Goal: Task Accomplishment & Management: Complete application form

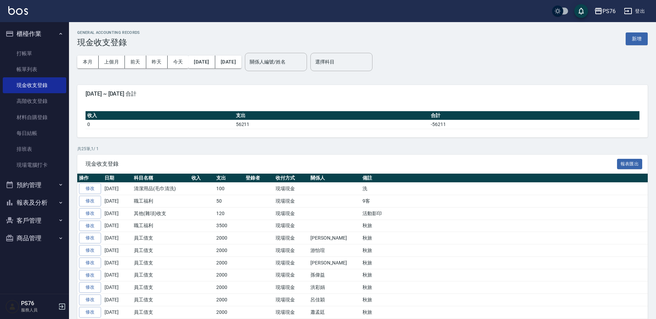
scroll to position [138, 0]
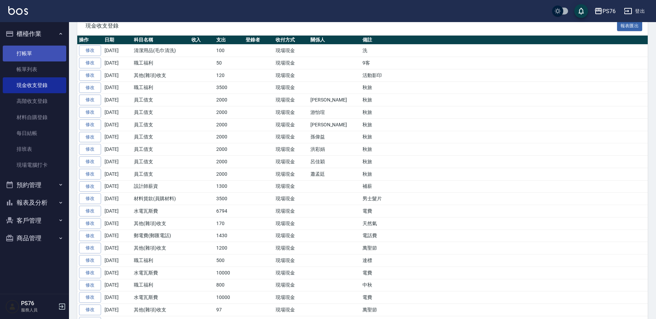
click at [42, 50] on link "打帳單" at bounding box center [34, 54] width 63 height 16
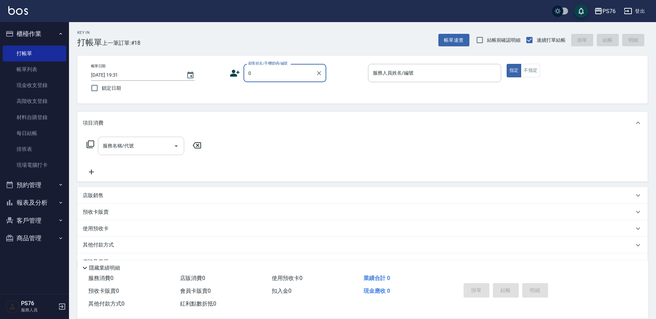
type input "無名字/0/null"
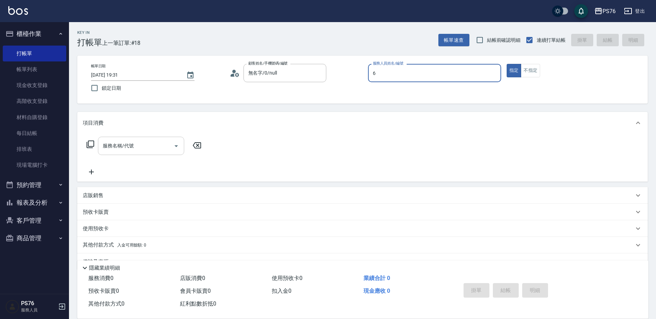
type input "洪彩娟-6"
type button "true"
click at [123, 150] on input "服務名稱/代號" at bounding box center [136, 146] width 70 height 12
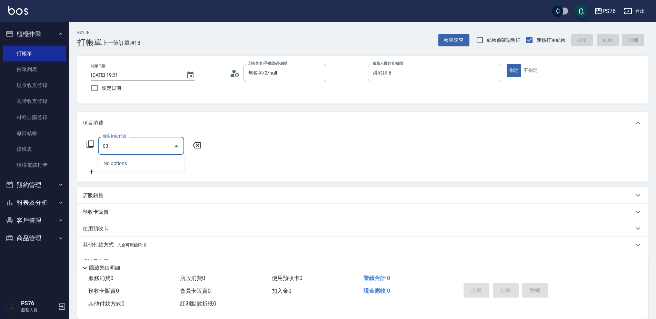
type input "0"
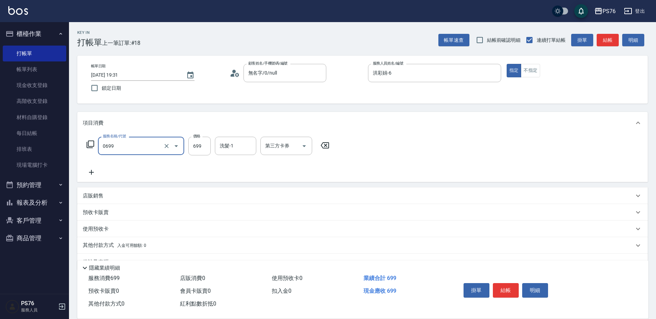
type input "精油SPA(0699)"
type input "599"
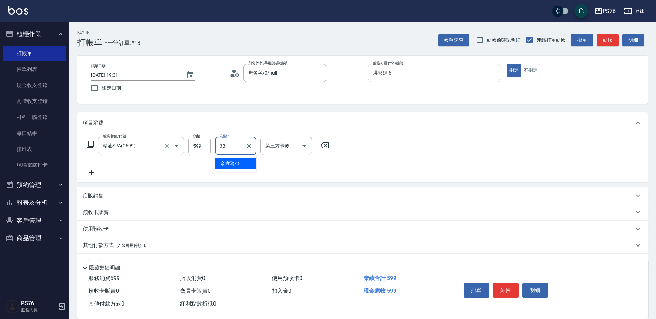
type input "[PERSON_NAME]33"
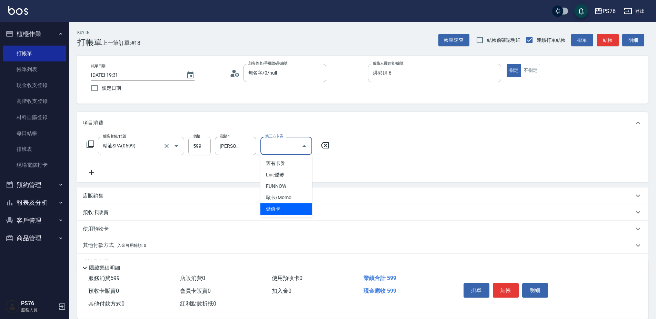
type input "儲值卡"
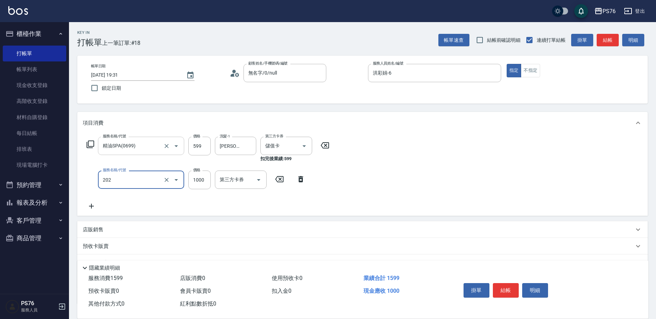
type input "燙髮(202)"
type input "1199"
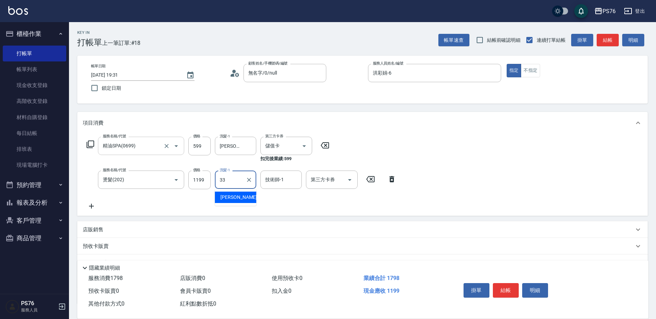
type input "[PERSON_NAME]33"
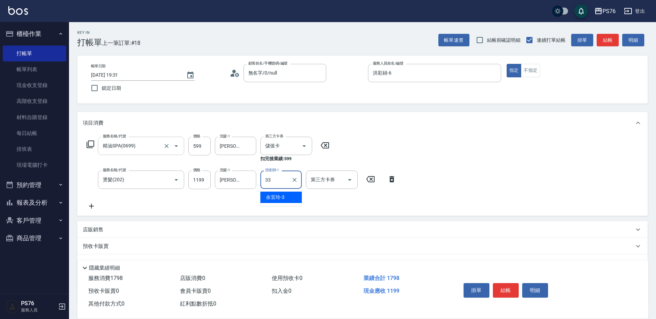
type input "[PERSON_NAME]33"
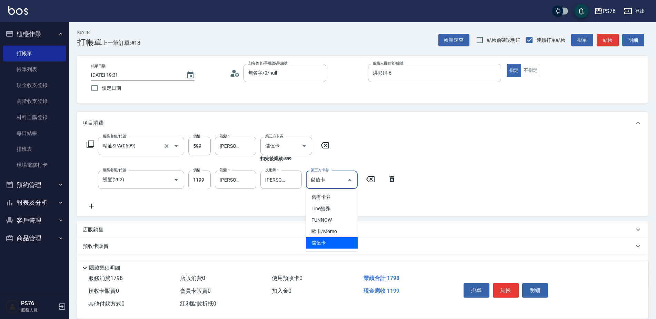
type input "儲值卡"
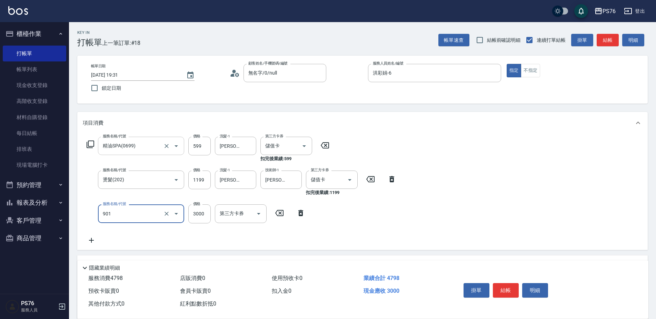
type input "儲值3000(901)"
click at [93, 241] on icon at bounding box center [91, 240] width 17 height 8
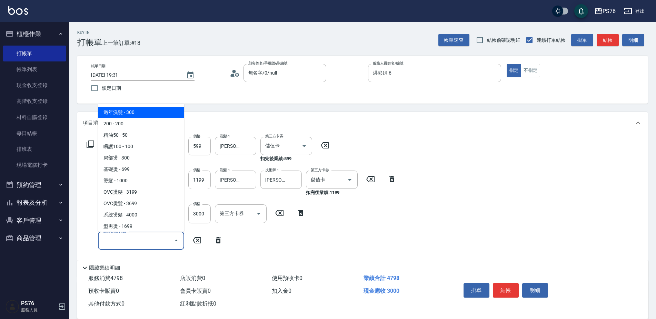
click at [123, 245] on input "服務名稱/代號" at bounding box center [136, 241] width 70 height 12
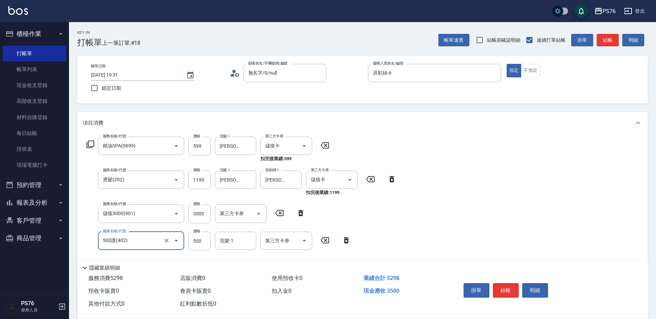
type input "500護(402)"
type input "600"
type input "[PERSON_NAME]33"
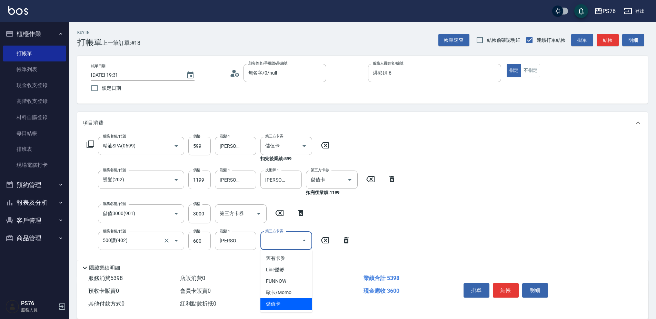
type input "儲值卡"
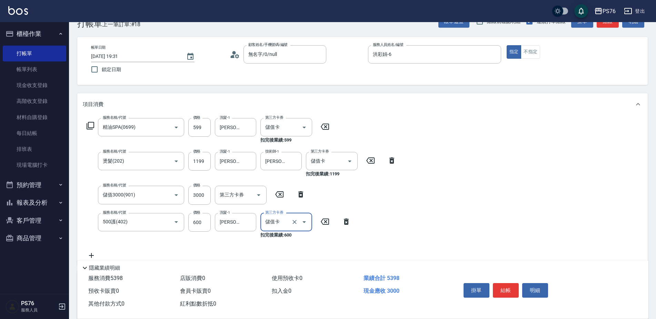
scroll to position [35, 0]
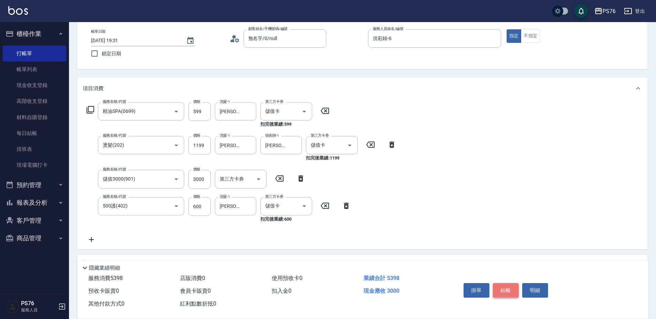
click at [504, 285] on button "結帳" at bounding box center [506, 290] width 26 height 14
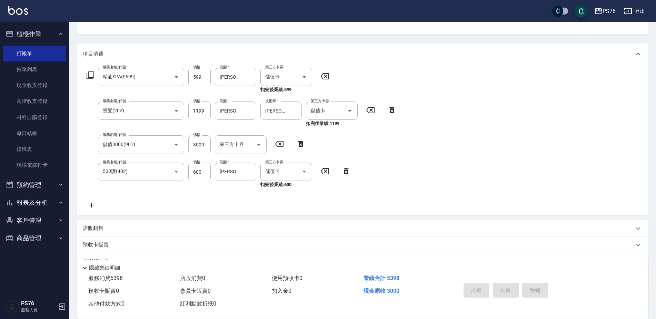
type input "[DATE] 19:33"
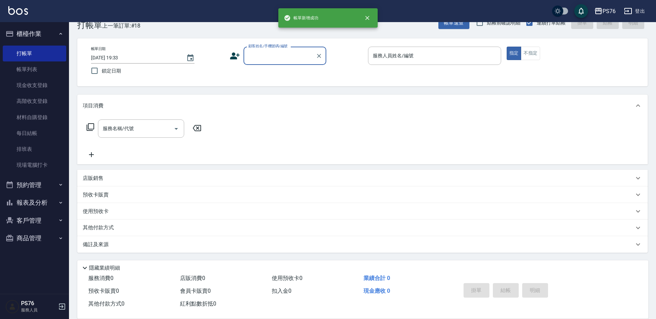
scroll to position [17, 0]
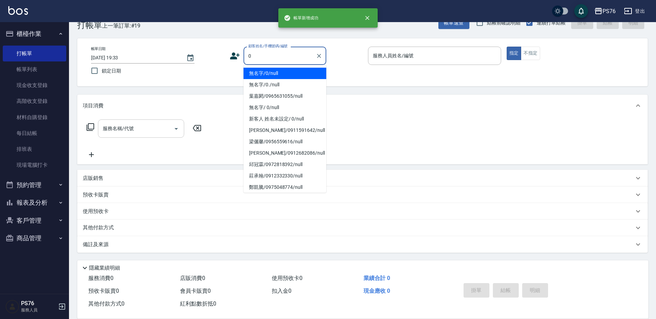
type input "無名字/0/null"
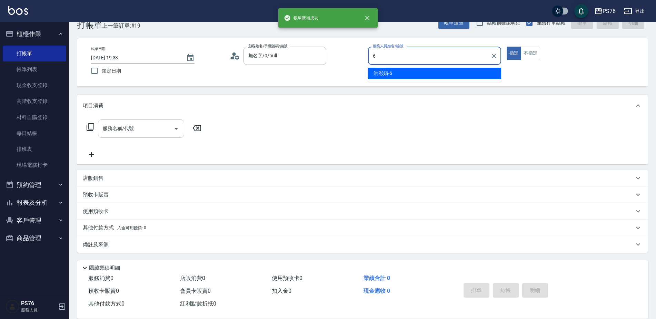
type input "洪彩娟-6"
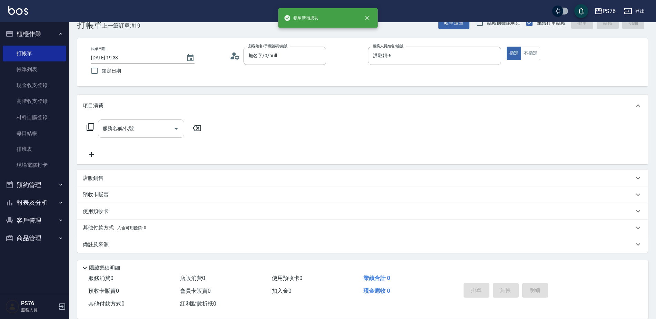
click at [141, 136] on div "服務名稱/代號" at bounding box center [141, 128] width 86 height 18
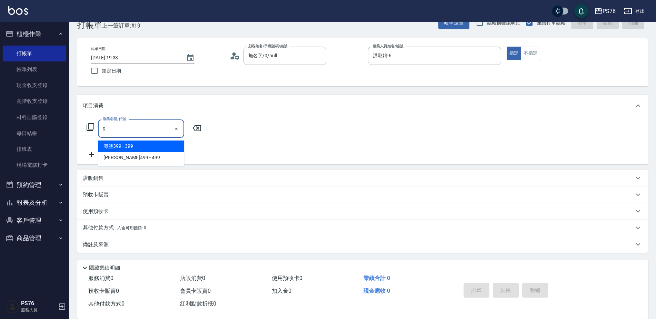
scroll to position [0, 0]
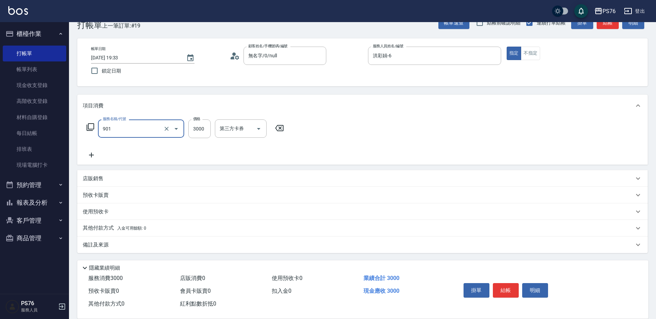
type input "儲值3000(901)"
type input "4500"
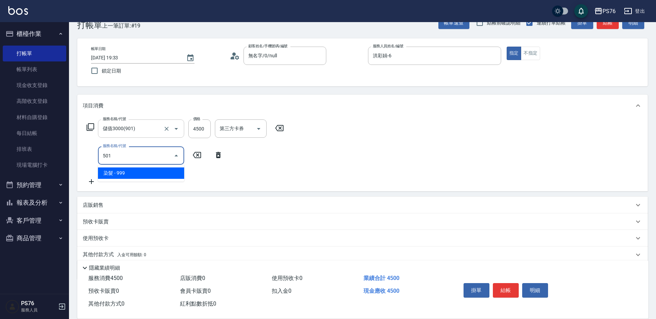
type input "染髮(501)"
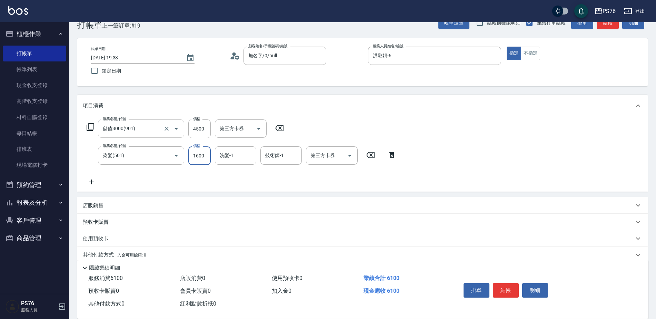
type input "1600"
type input "[PERSON_NAME]33"
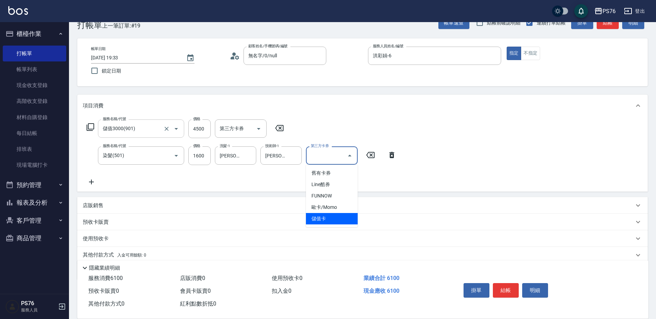
type input "儲值卡"
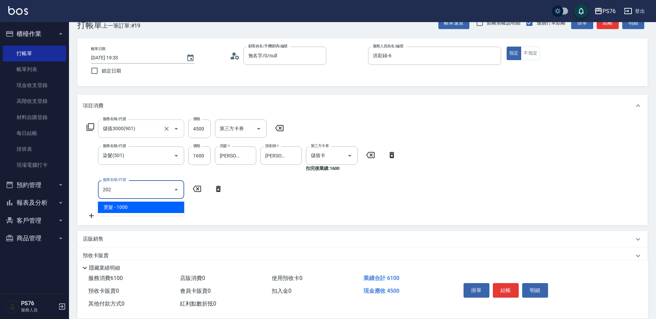
type input "燙髮(202)"
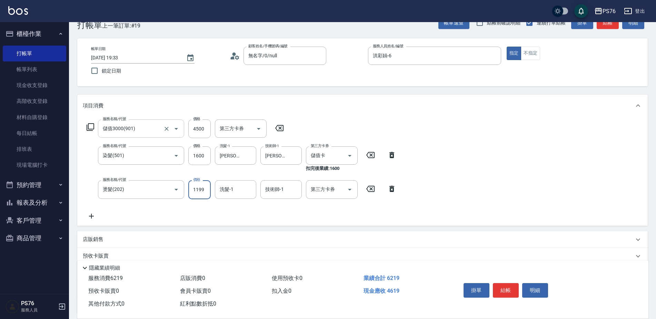
type input "1199"
type input "[PERSON_NAME]33"
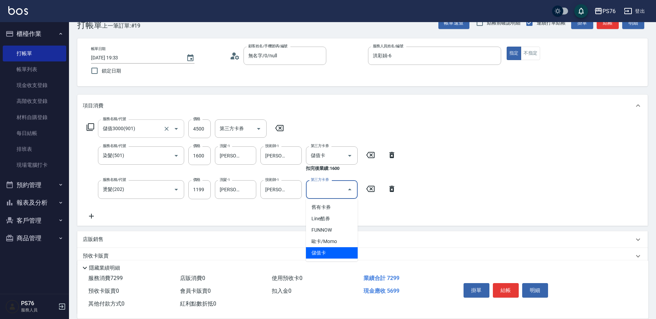
type input "儲值卡"
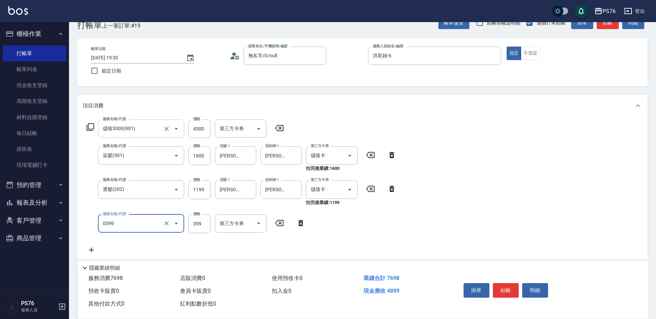
type input "海鹽399(0399)"
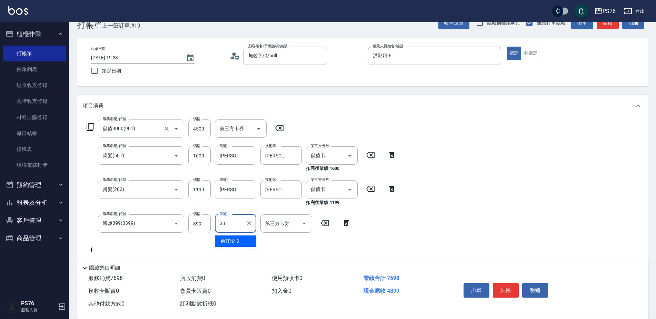
type input "[PERSON_NAME]33"
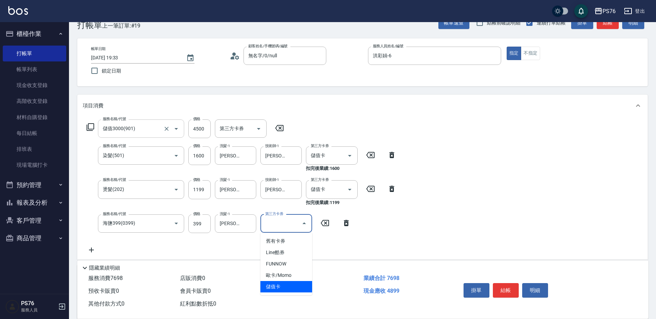
type input "儲值卡"
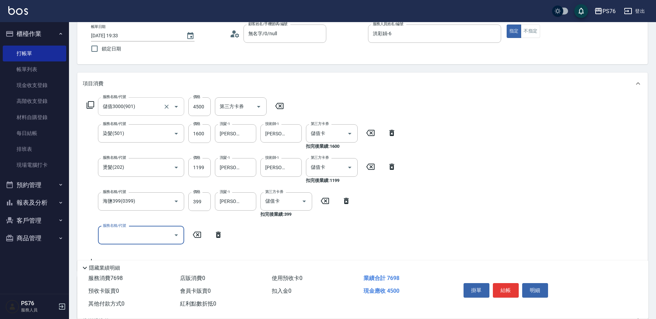
scroll to position [52, 0]
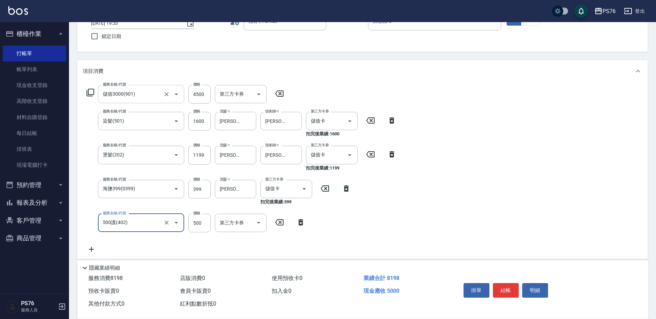
type input "500護(402)"
type input "600"
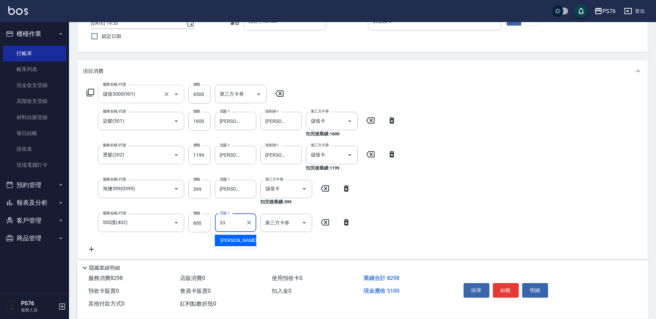
type input "[PERSON_NAME]33"
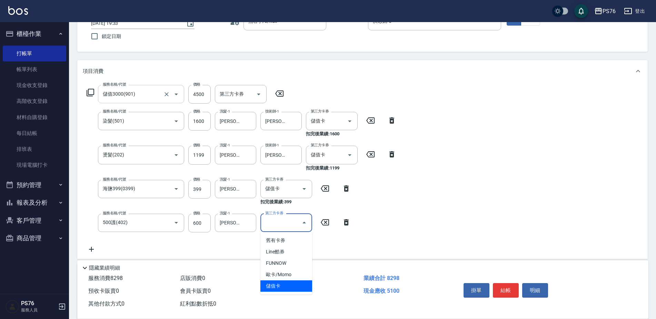
type input "儲值卡"
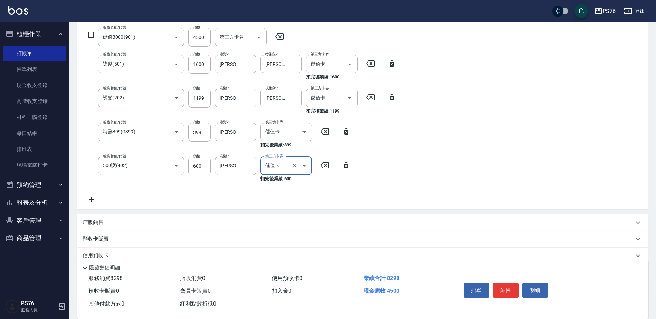
scroll to position [121, 0]
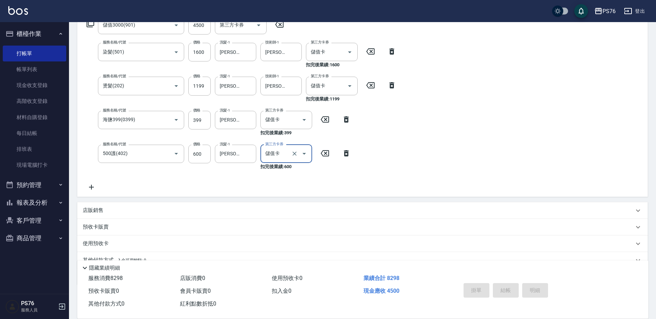
type input "[DATE] 19:34"
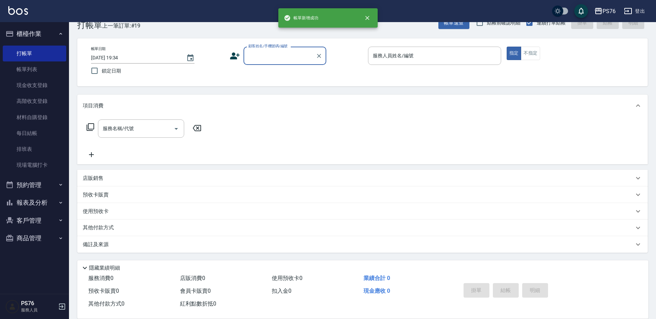
scroll to position [0, 0]
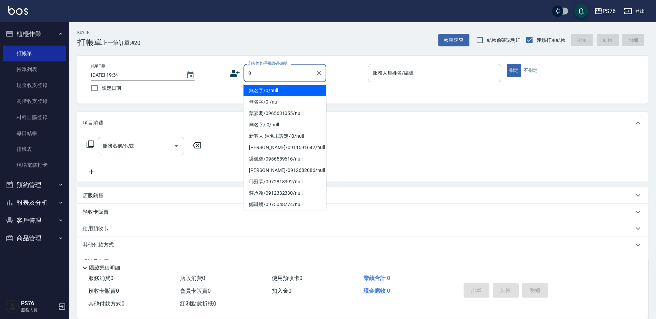
type input "無名字/0/null"
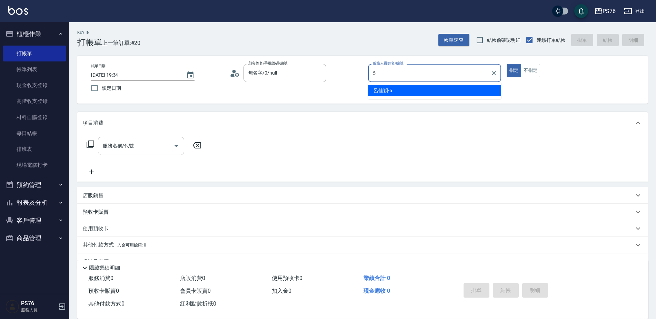
type input "呂佳穎-5"
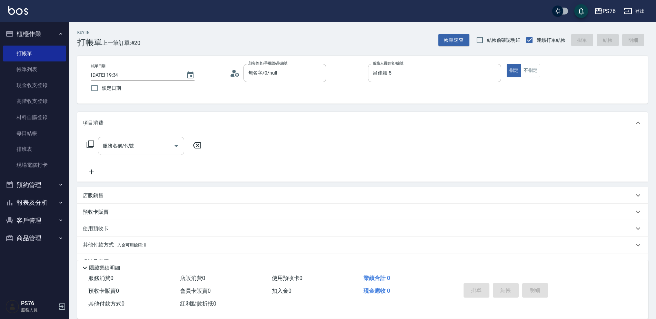
click at [134, 151] on input "服務名稱/代號" at bounding box center [136, 146] width 70 height 12
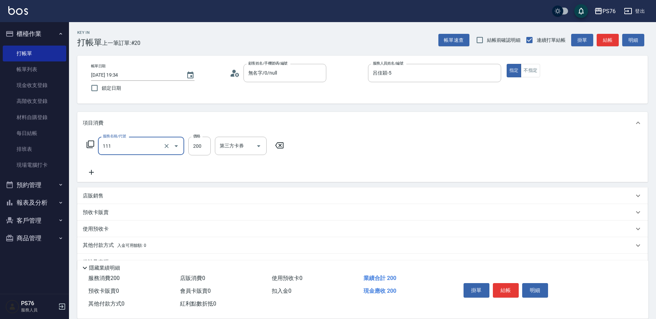
type input "200(111)"
type input "呂佳穎-5"
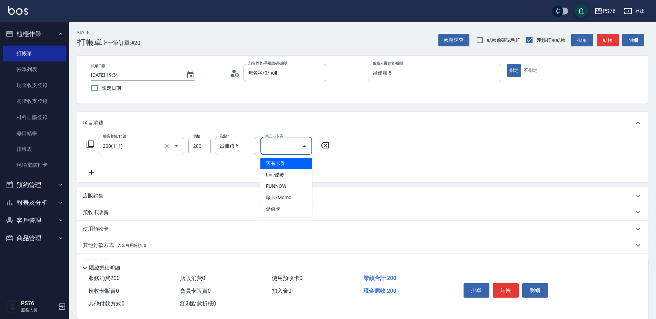
type input "儲值卡"
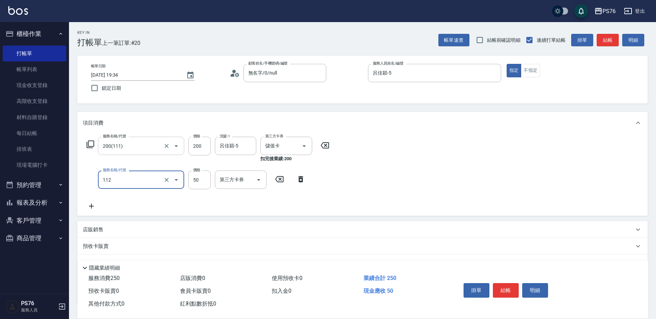
type input "精油50(112)"
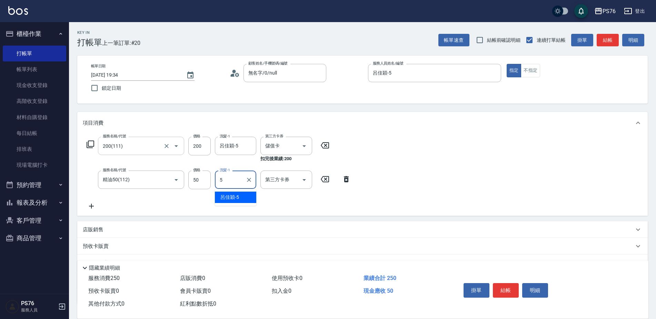
type input "呂佳穎-5"
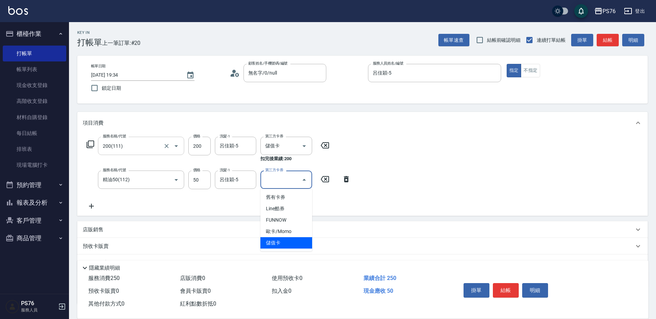
type input "儲值卡"
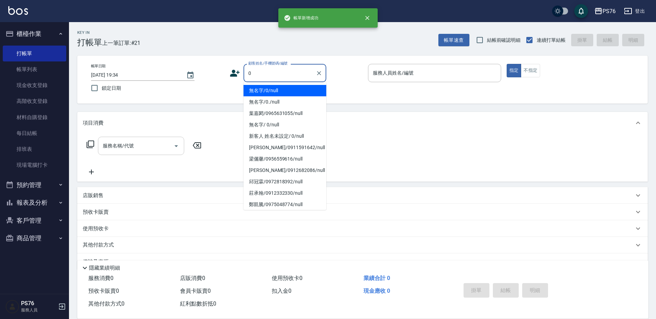
type input "無名字/0/null"
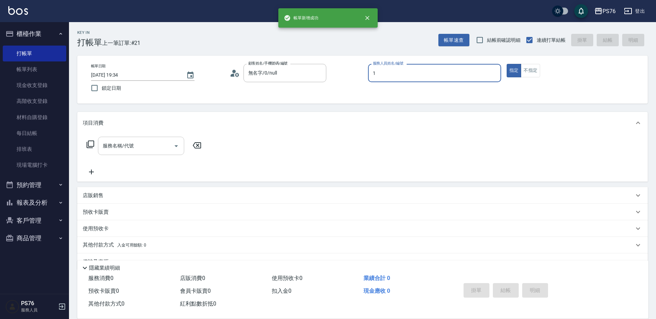
type input "[PERSON_NAME]-1"
click at [134, 151] on input "服務名稱/代號" at bounding box center [136, 146] width 70 height 12
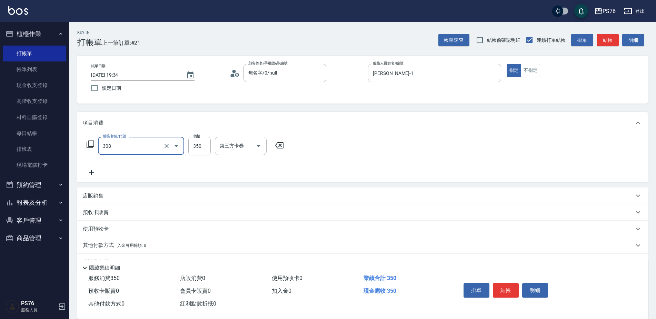
type input "洗+剪(308)"
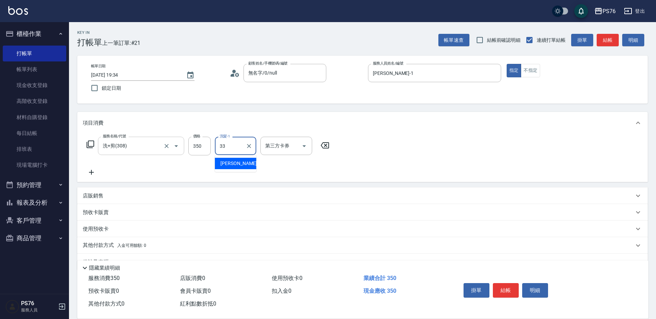
type input "[PERSON_NAME]33"
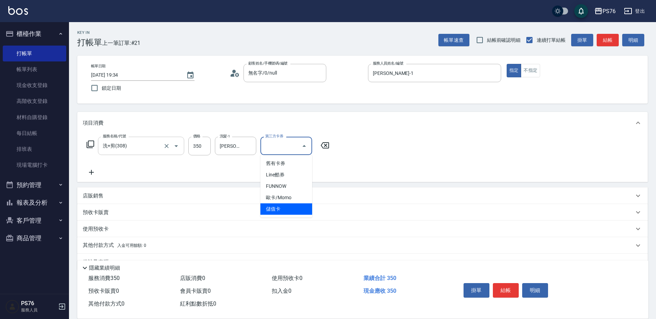
type input "儲值卡"
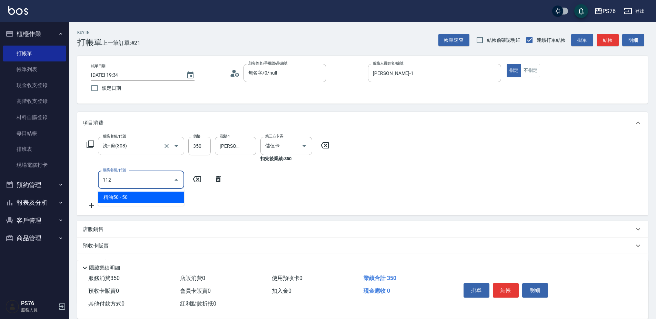
type input "精油50(112)"
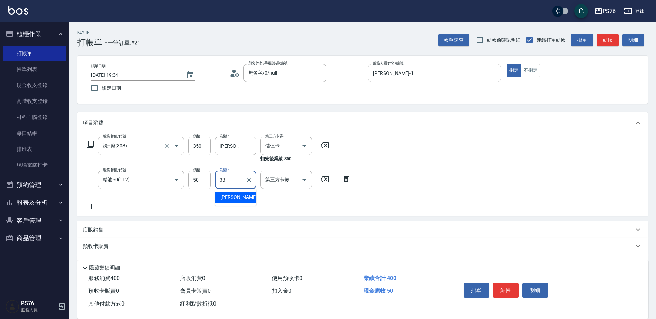
type input "[PERSON_NAME]33"
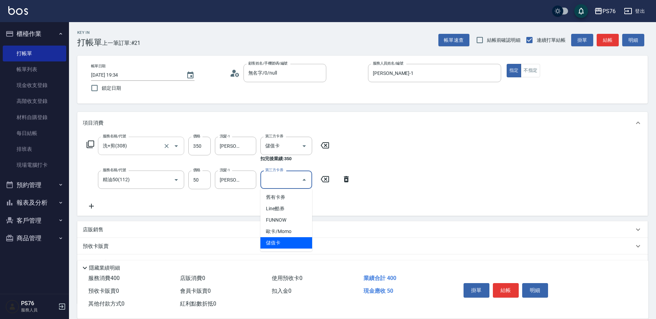
type input "儲值卡"
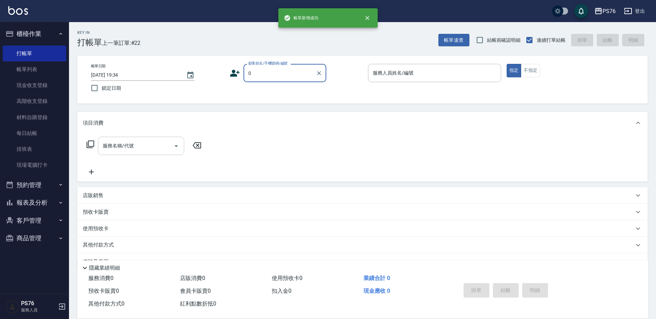
type input "無名字/0/null"
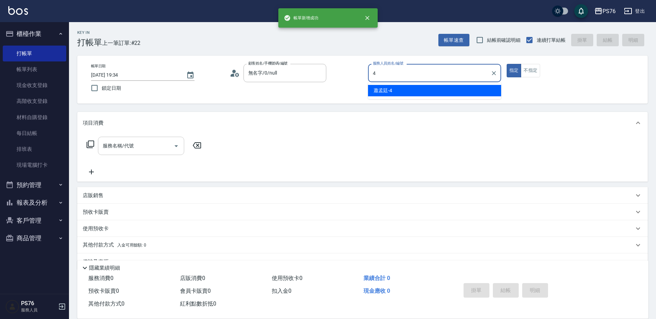
type input "蕭孟廷-4"
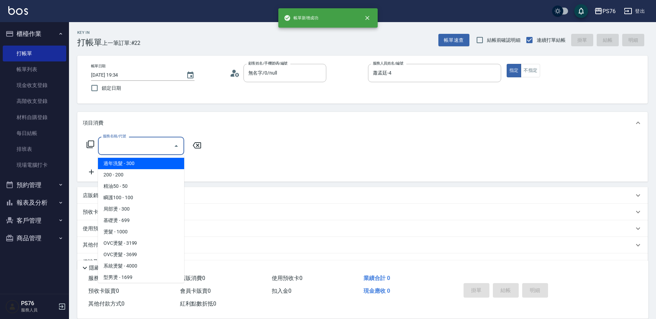
click at [134, 151] on input "服務名稱/代號" at bounding box center [136, 146] width 70 height 12
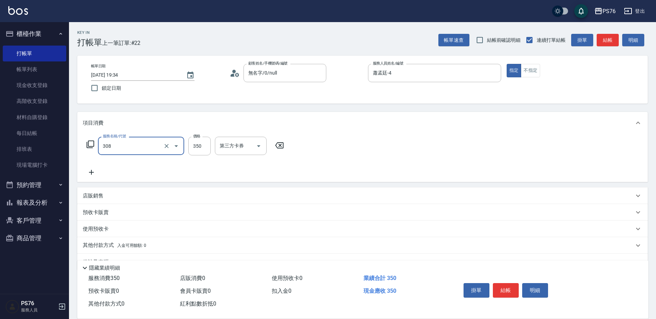
type input "洗+剪(308)"
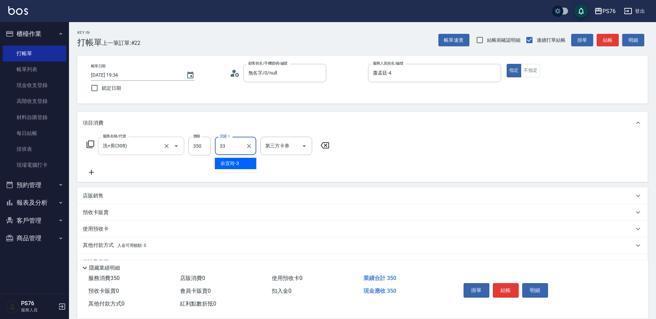
type input "[PERSON_NAME]33"
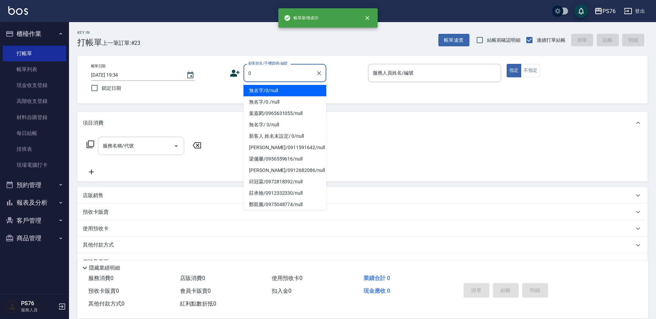
type input "無名字/0/null"
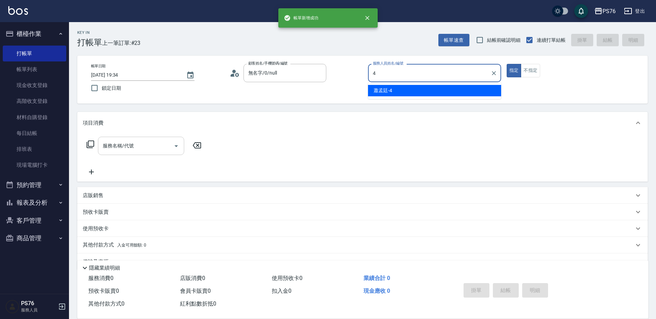
type input "蕭孟廷-4"
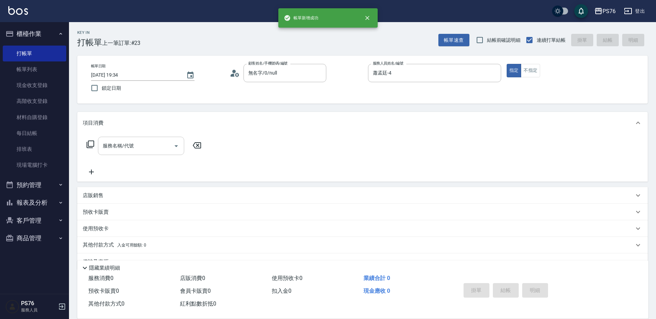
click at [134, 151] on input "服務名稱/代號" at bounding box center [136, 146] width 70 height 12
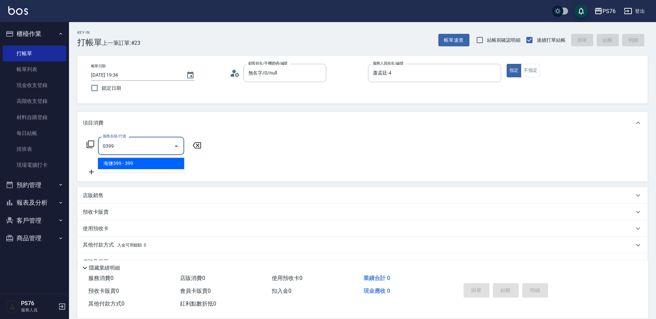
type input "海鹽399(0399)"
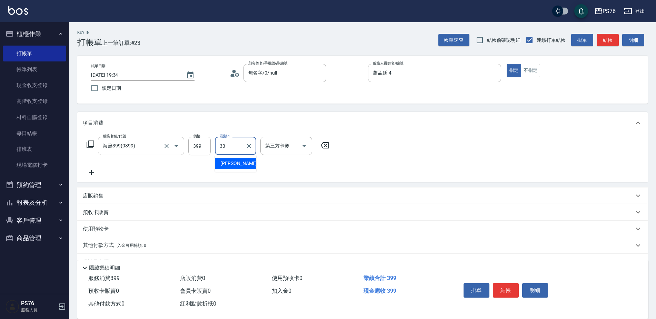
type input "[PERSON_NAME]33"
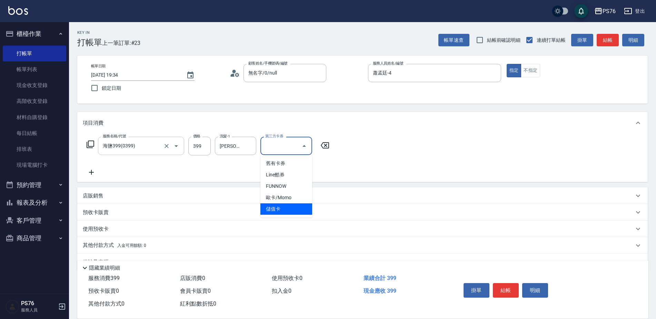
type input "儲值卡"
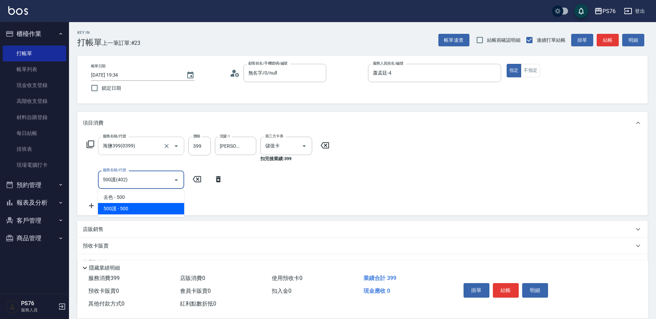
type input "500護(402)"
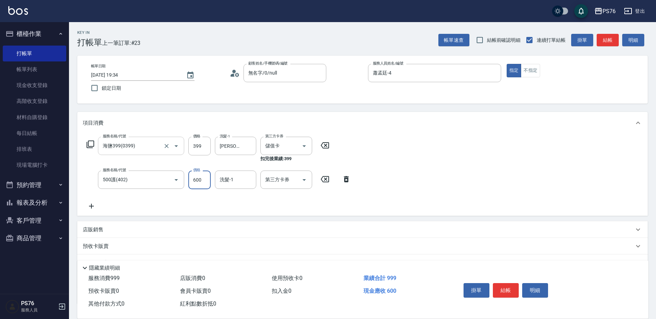
type input "600"
type input "[PERSON_NAME]33"
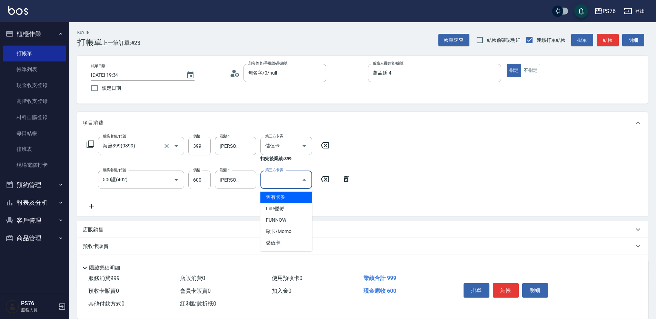
type input "儲值卡"
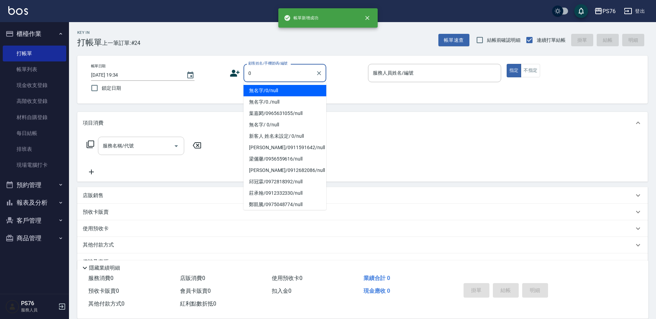
type input "無名字/0/null"
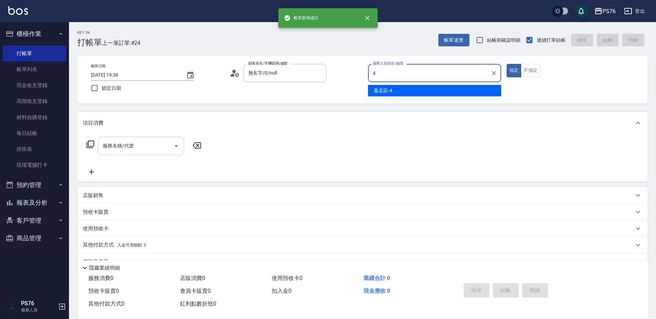
type input "蕭孟廷-4"
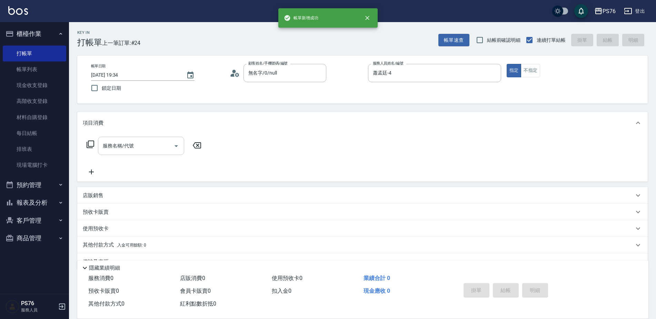
click at [134, 151] on input "服務名稱/代號" at bounding box center [136, 146] width 70 height 12
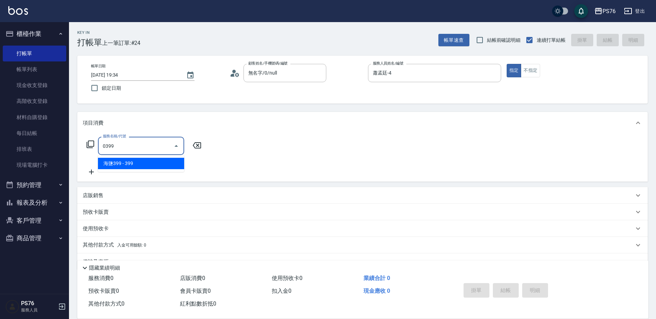
type input "海鹽399(0399)"
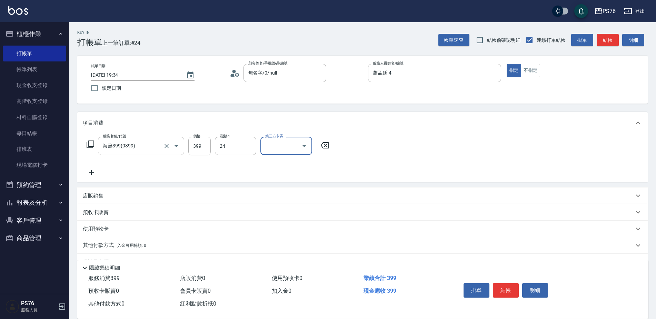
type input "游怡瑄-24"
type input "儲值卡"
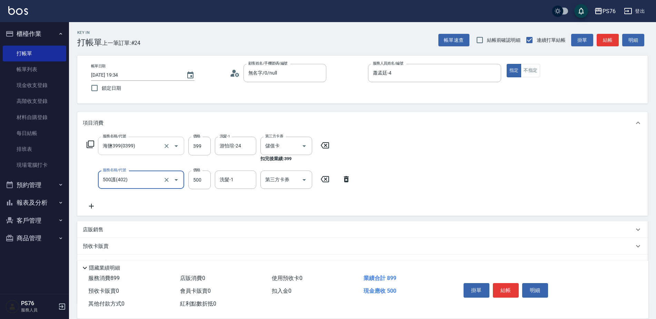
type input "500護(402)"
type input "游怡瑄-24"
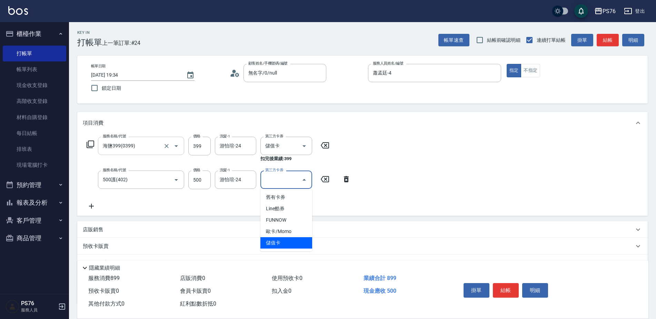
type input "儲值卡"
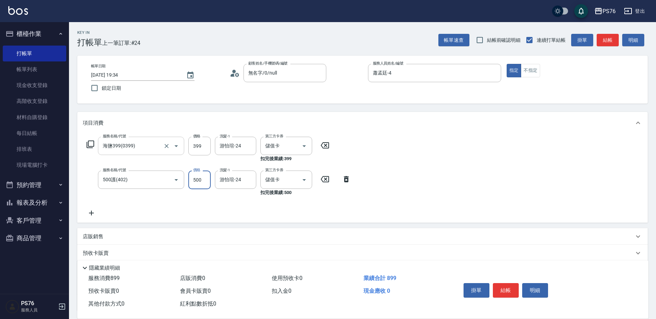
drag, startPoint x: 199, startPoint y: 181, endPoint x: 134, endPoint y: 154, distance: 71.0
click at [199, 181] on input "500" at bounding box center [199, 179] width 22 height 19
type input "600"
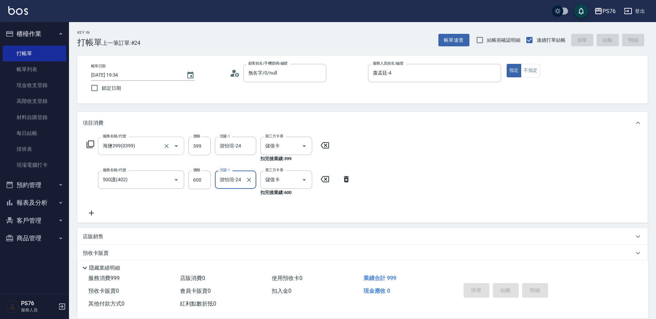
type input "[DATE] 19:35"
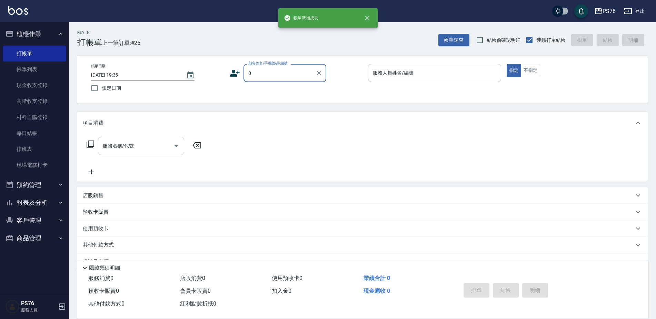
type input "無名字/0/null"
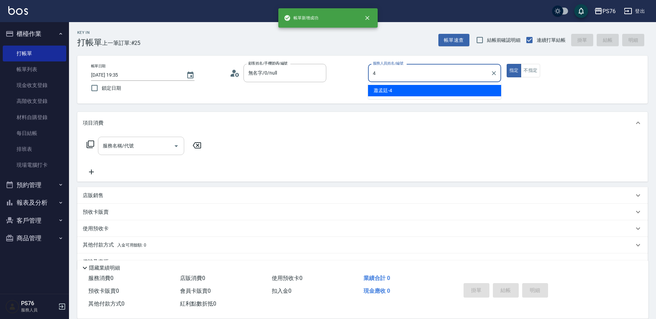
type input "蕭孟廷-4"
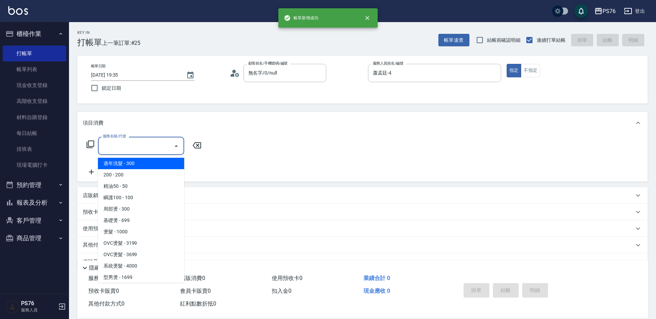
click at [136, 149] on input "服務名稱/代號" at bounding box center [136, 146] width 70 height 12
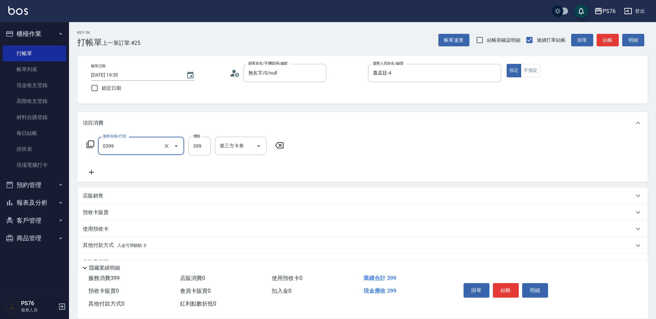
type input "海鹽399(0399)"
type input "蕭孟廷-4"
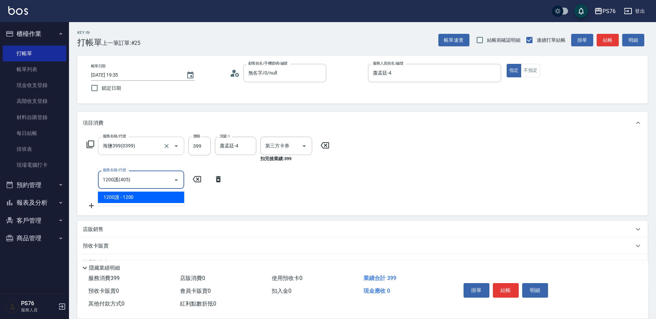
type input "1200護(405)"
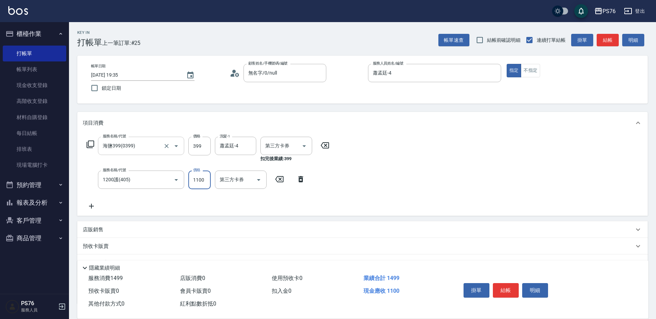
type input "1100"
type input "儲值卡"
type input "蕭孟廷-4"
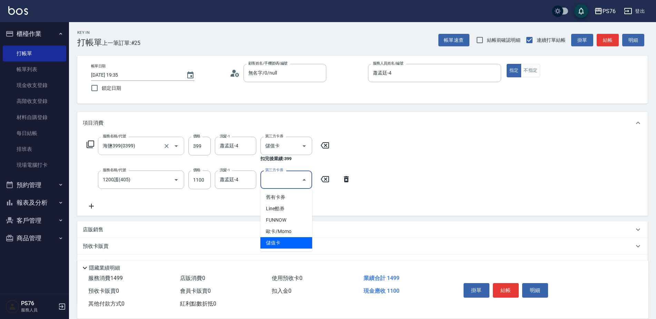
type input "儲值卡"
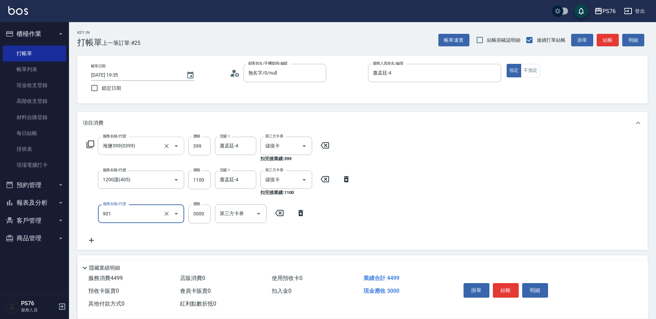
type input "儲值3000(901)"
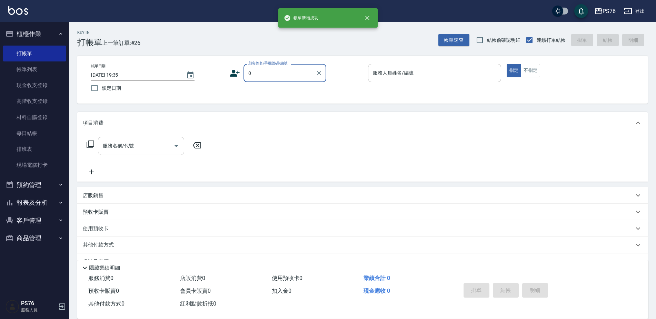
type input "無名字/0/null"
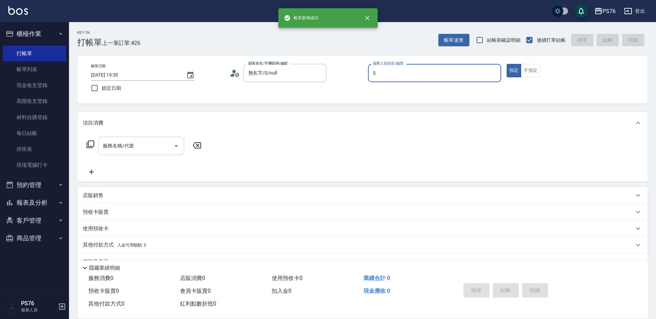
type input "呂佳穎-5"
click at [136, 149] on input "服務名稱/代號" at bounding box center [136, 146] width 70 height 12
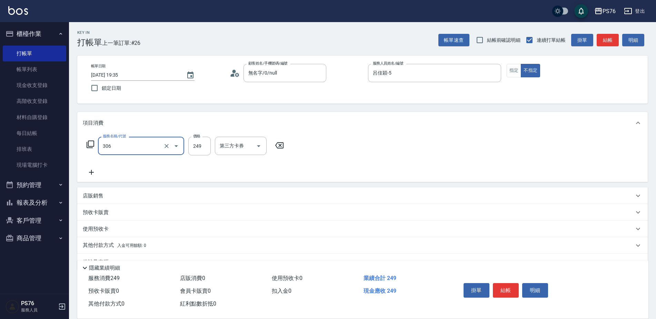
type input "剪髮(306)"
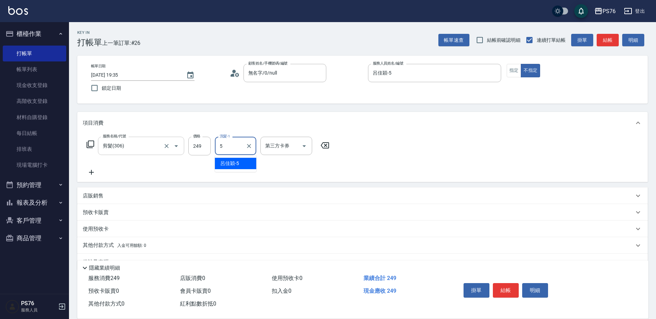
type input "呂佳穎-5"
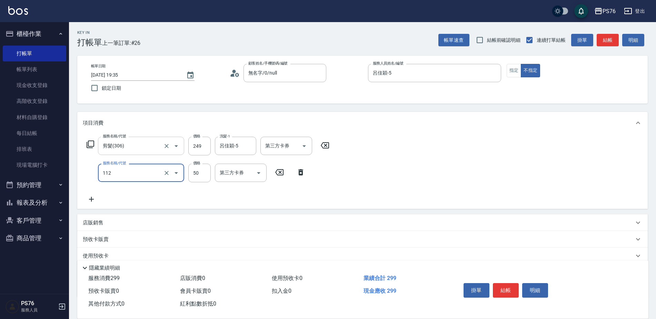
type input "精油50(112)"
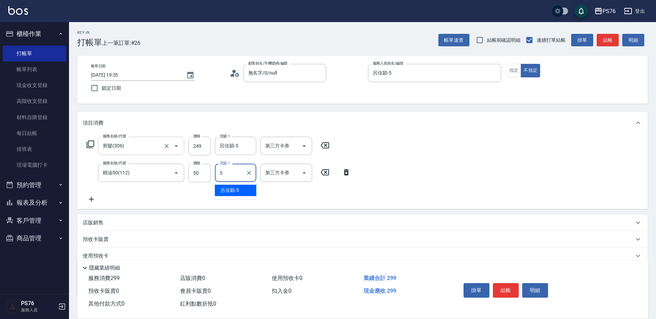
type input "呂佳穎-5"
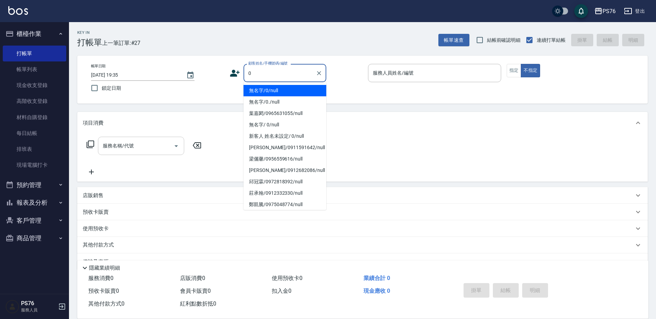
type input "無名字/0/null"
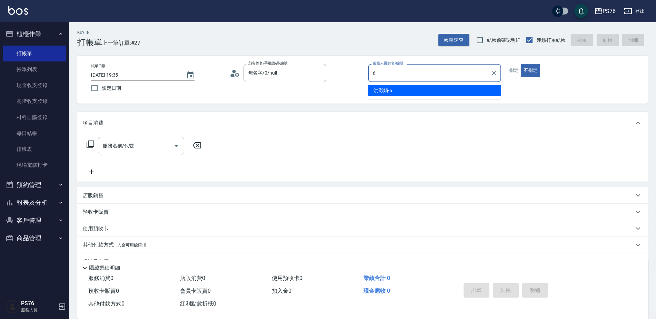
type input "洪彩娟-6"
type button "false"
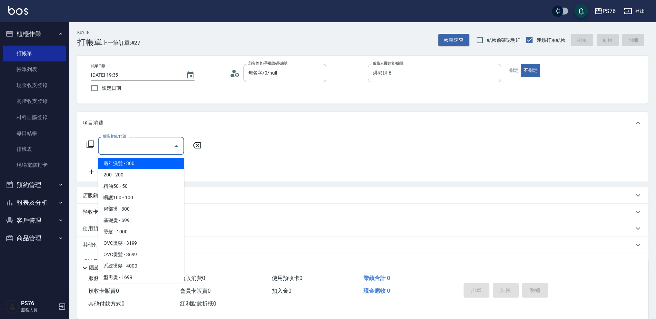
click at [136, 149] on input "服務名稱/代號" at bounding box center [136, 146] width 70 height 12
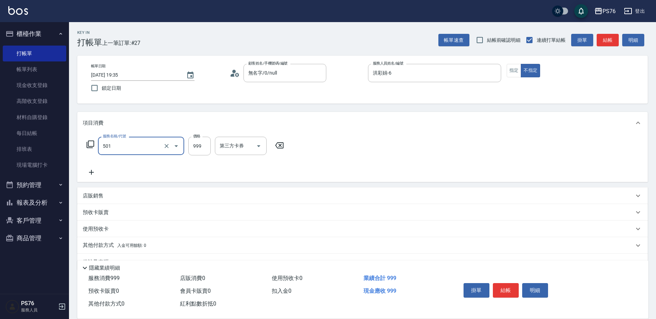
type input "染髮(501)"
type input "1800"
type input "游怡瑄-24"
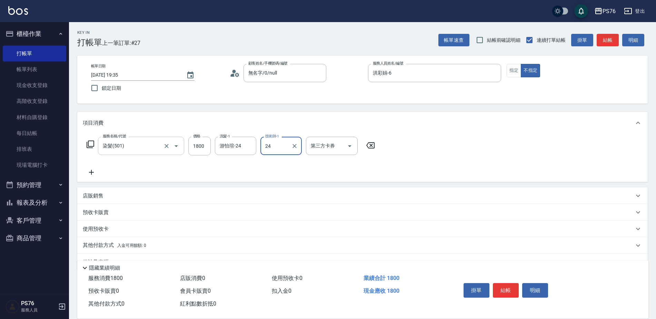
type input "游怡瑄-24"
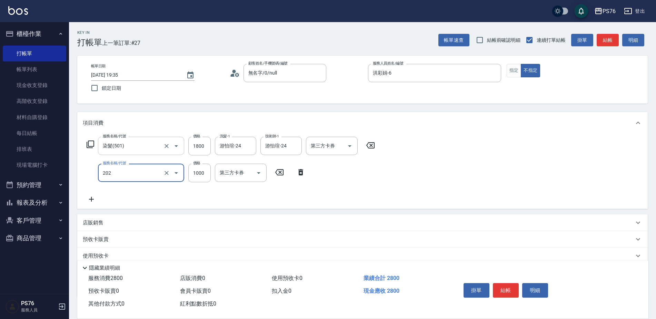
type input "燙髮(202)"
type input "2500"
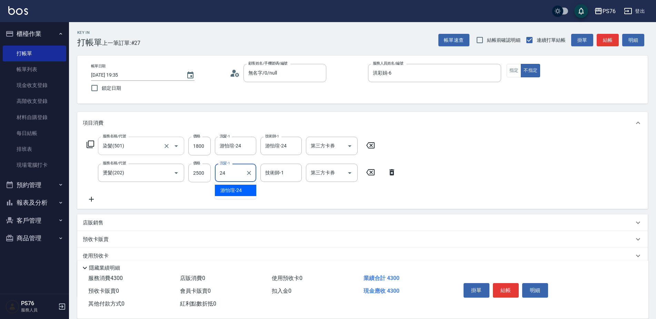
type input "游怡瑄-24"
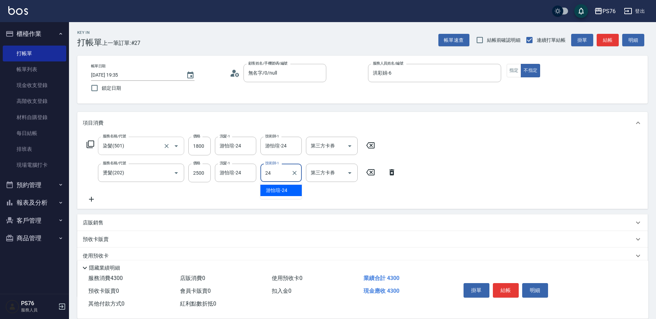
type input "游怡瑄-24"
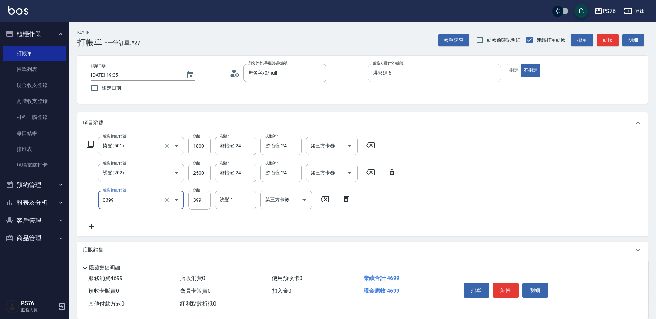
type input "海鹽399(0399)"
type input "游怡瑄-24"
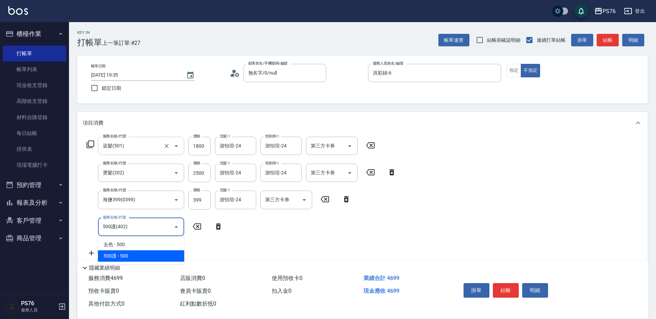
type input "500護(402)"
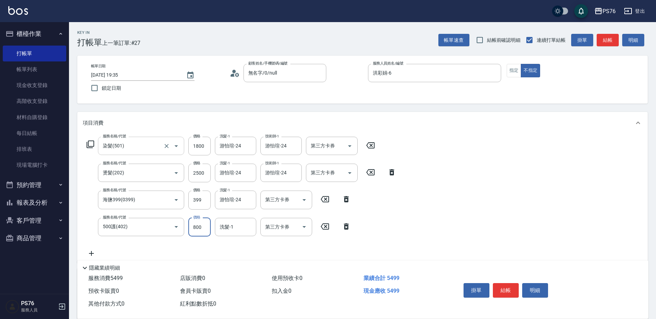
type input "800"
type input "游怡瑄-24"
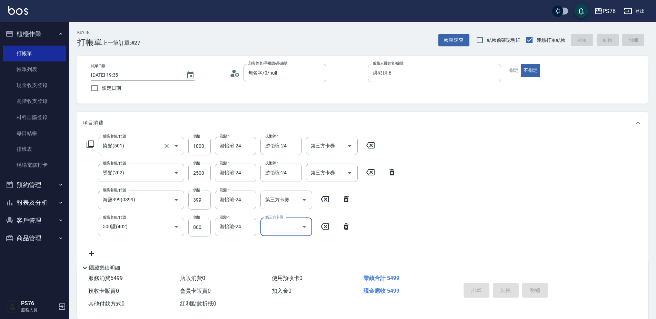
type input "[DATE] 19:36"
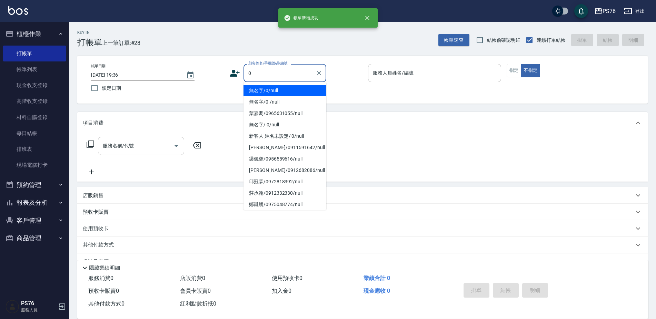
type input "無名字/0/null"
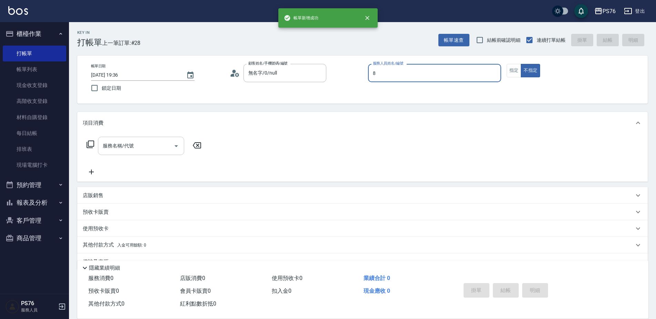
type input "經理-8"
click at [136, 149] on input "服務名稱/代號" at bounding box center [136, 146] width 70 height 12
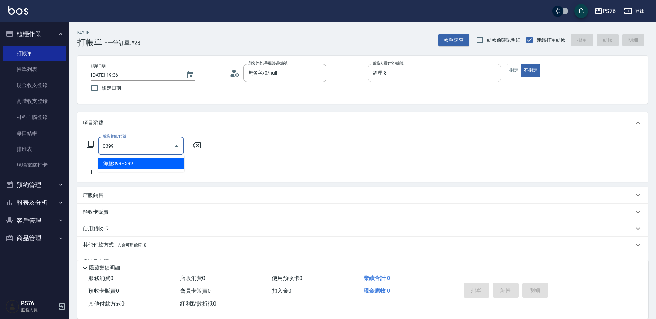
type input "海鹽399(0399)"
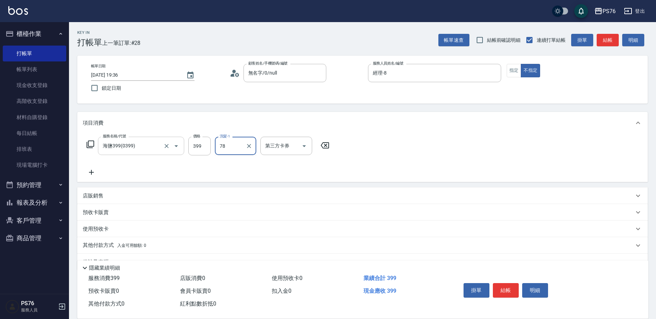
type input "78"
drag, startPoint x: 238, startPoint y: 147, endPoint x: 179, endPoint y: 152, distance: 59.6
click at [238, 147] on input "洗髮-1" at bounding box center [235, 146] width 35 height 12
type input "經理-8"
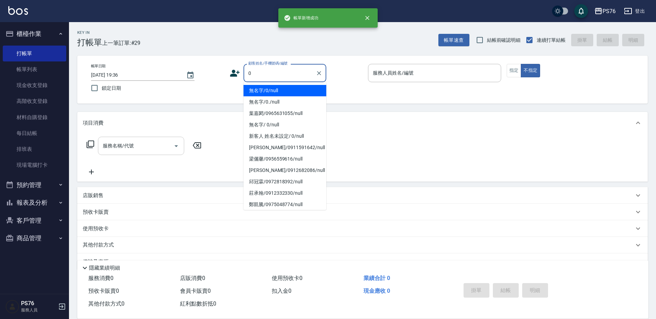
type input "無名字/0/null"
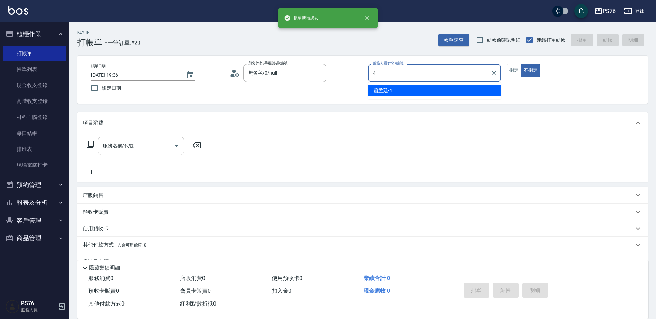
type input "蕭孟廷-4"
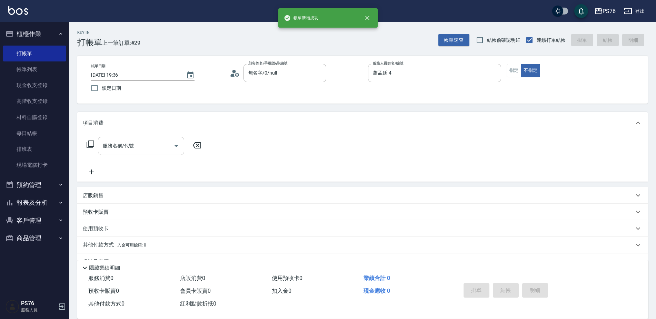
click at [123, 152] on div "服務名稱/代號" at bounding box center [141, 146] width 86 height 18
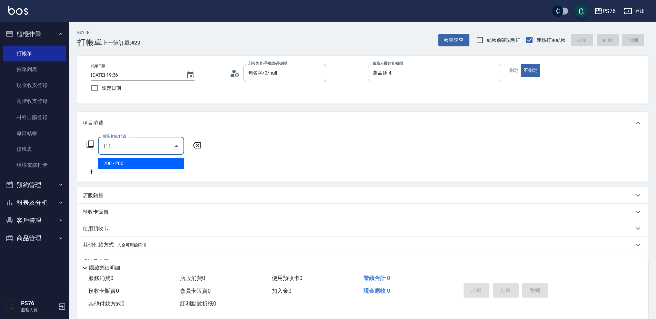
type input "200(111)"
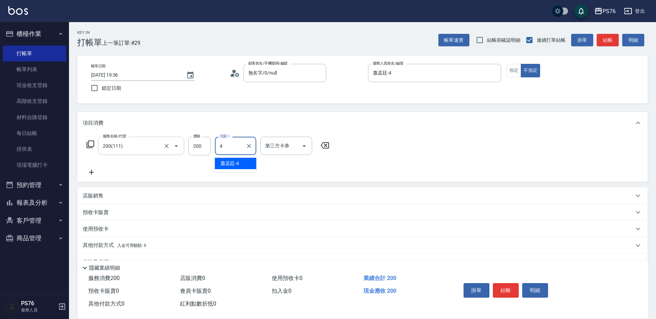
type input "蕭孟廷-4"
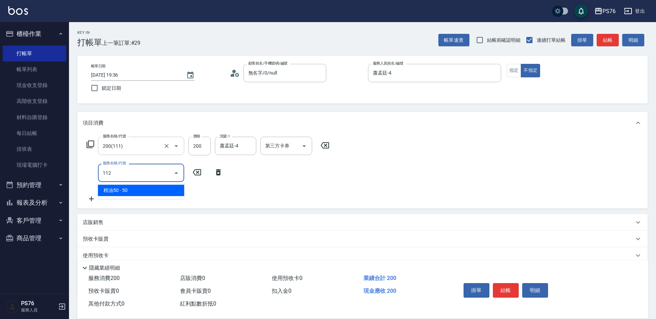
type input "精油50(112)"
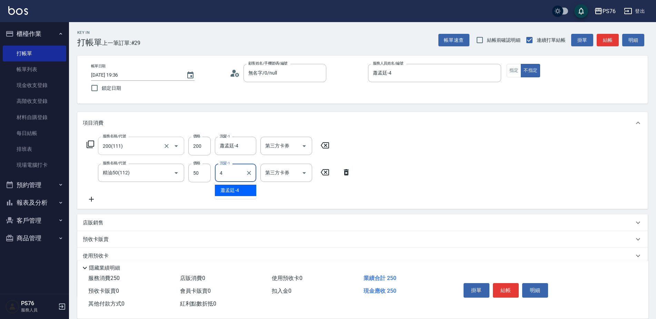
type input "蕭孟廷-4"
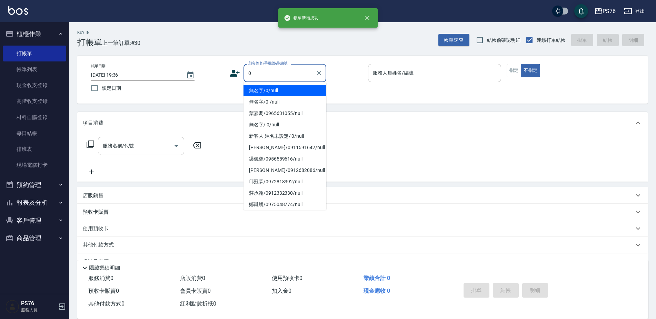
type input "無名字/0/null"
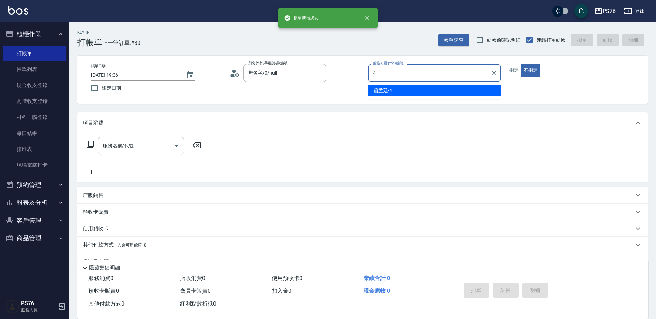
type input "蕭孟廷-4"
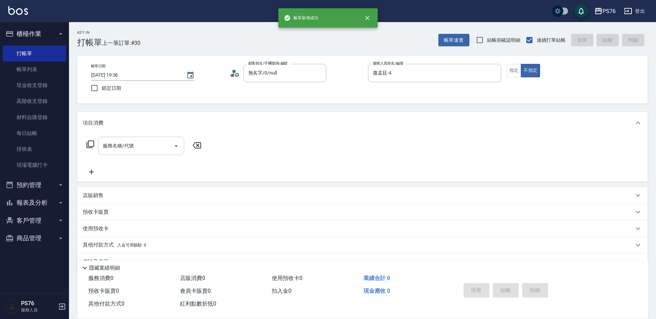
click at [123, 152] on div "服務名稱/代號" at bounding box center [141, 146] width 86 height 18
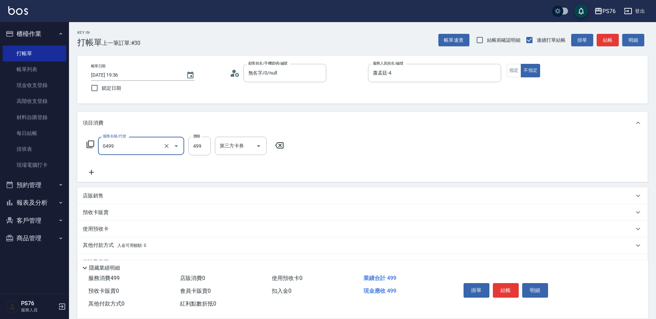
type input "[PERSON_NAME]499(0499)"
type input "游怡瑄-24"
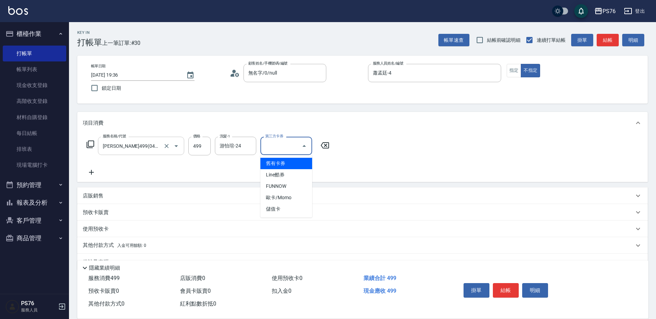
type input "舊有卡券"
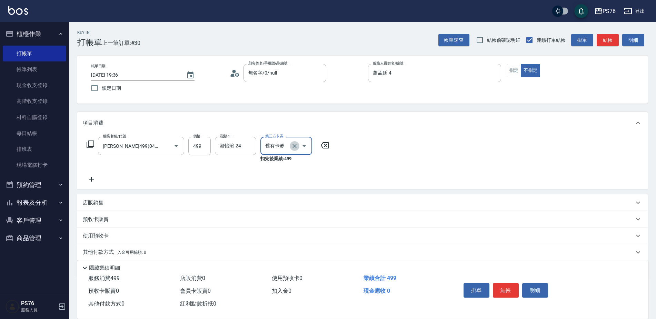
click at [294, 146] on icon "Clear" at bounding box center [294, 146] width 7 height 7
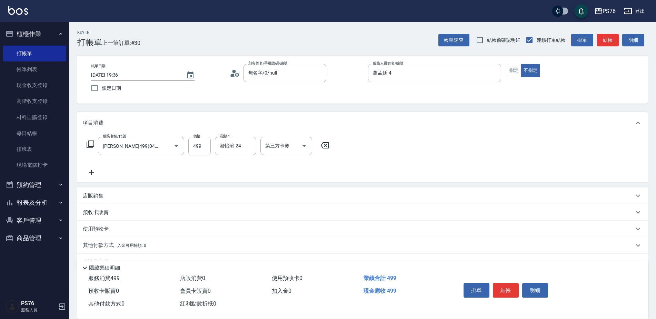
click at [92, 175] on icon at bounding box center [91, 172] width 17 height 8
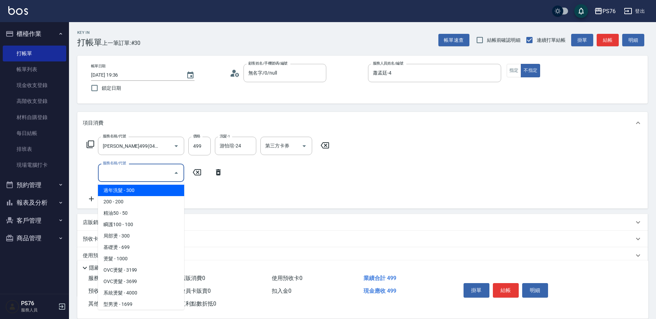
click at [131, 170] on input "服務名稱/代號" at bounding box center [136, 173] width 70 height 12
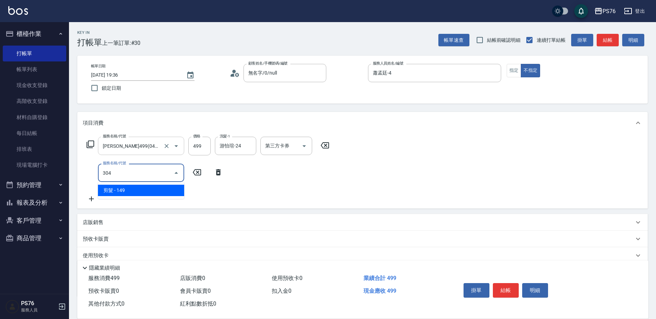
type input "剪髮(304)"
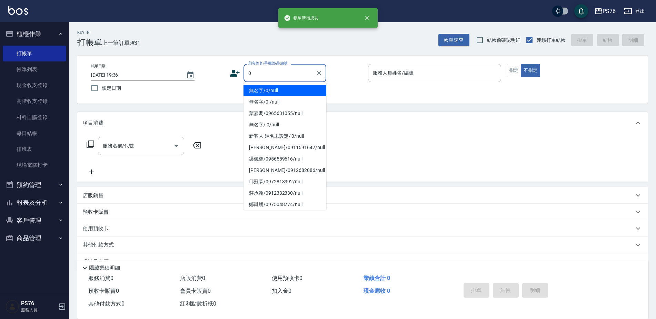
type input "無名字/0/null"
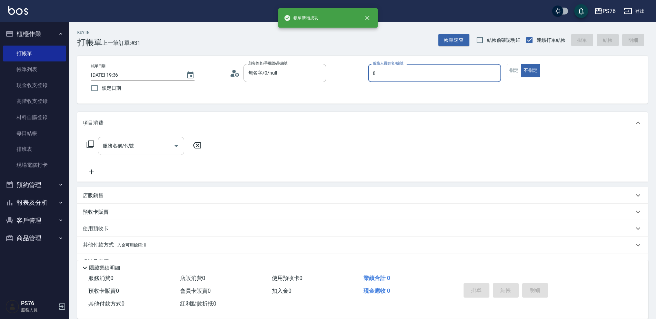
type input "經理-8"
click at [135, 149] on input "服務名稱/代號" at bounding box center [136, 146] width 70 height 12
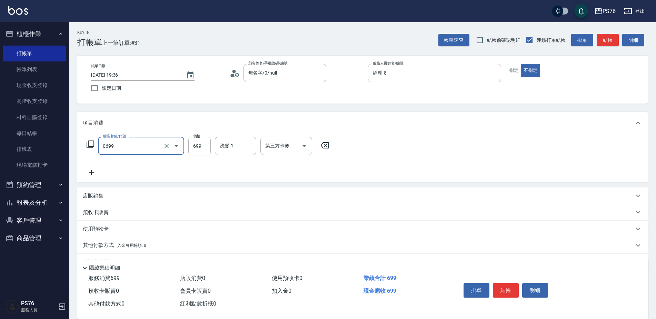
type input "精油SPA(0699)"
type input "經理-8"
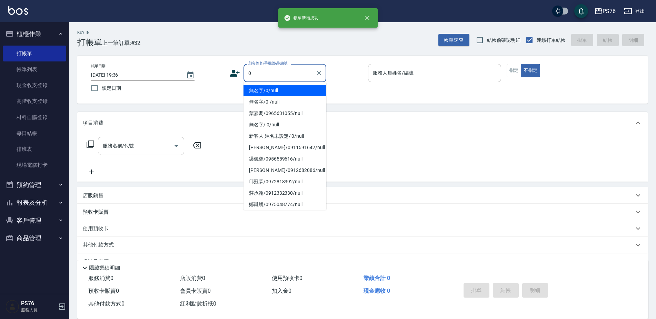
type input "無名字/0/null"
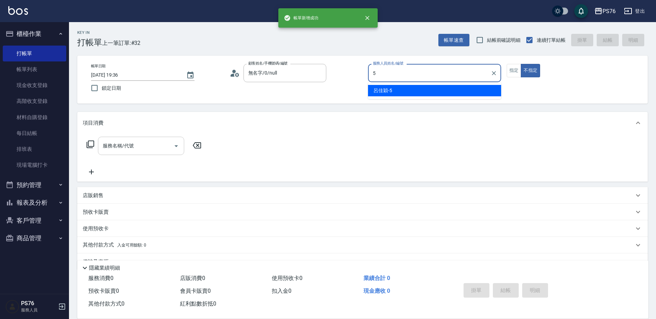
type input "呂佳穎-5"
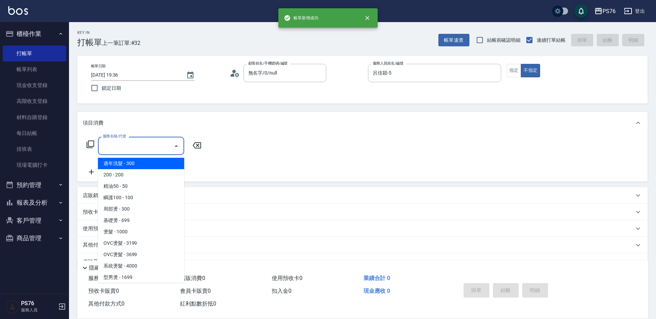
click at [135, 149] on input "服務名稱/代號" at bounding box center [136, 146] width 70 height 12
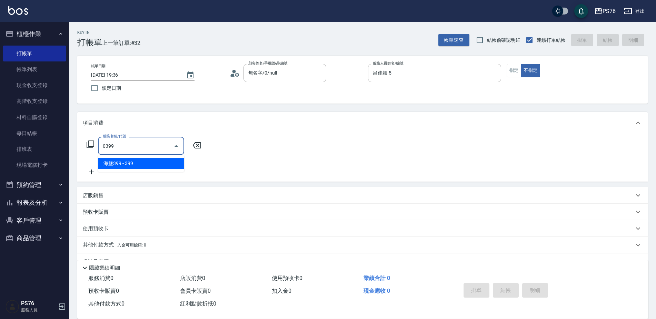
type input "海鹽399(0399)"
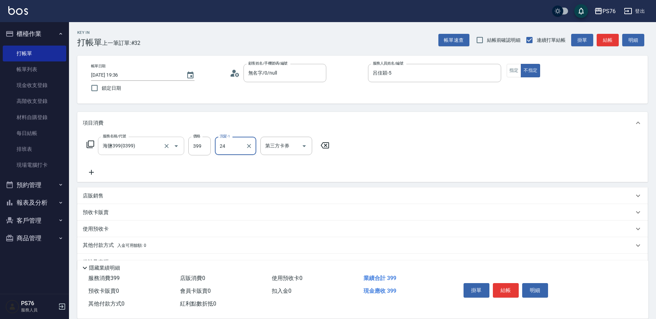
type input "游怡瑄-24"
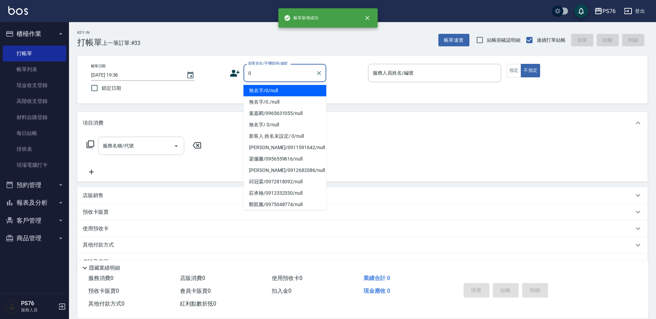
type input "無名字/0/null"
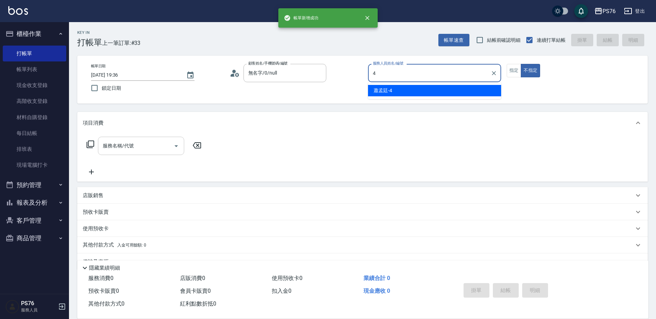
type input "蕭孟廷-4"
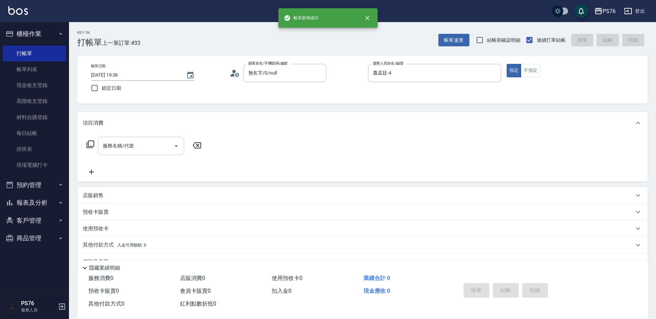
click at [135, 149] on input "服務名稱/代號" at bounding box center [136, 146] width 70 height 12
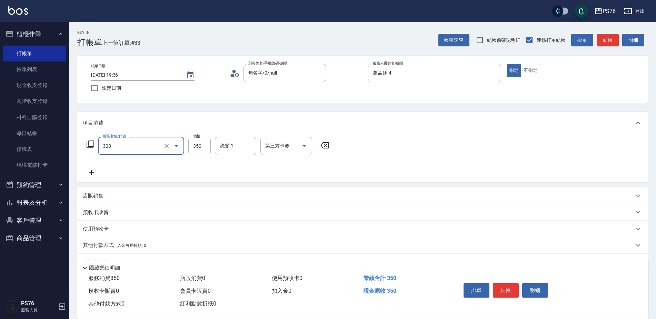
type input "洗+剪(308)"
type input "蕭孟廷-4"
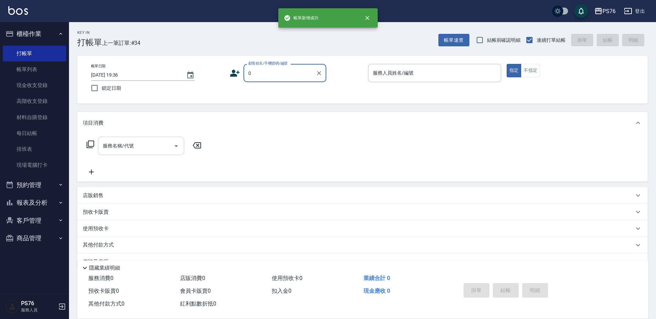
type input "無名字/0/null"
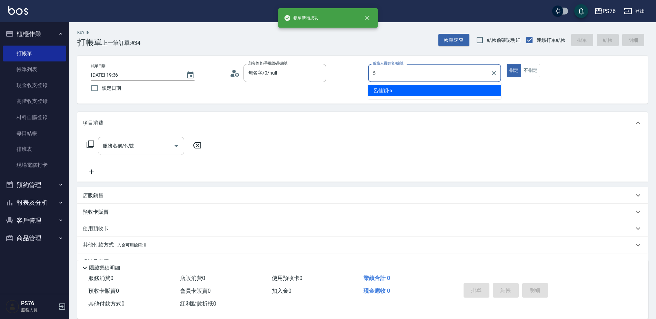
type input "呂佳穎-5"
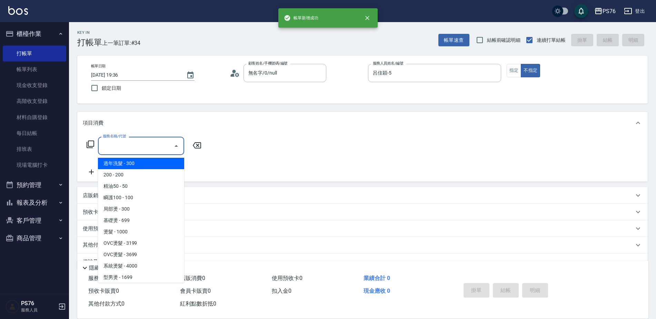
click at [135, 149] on input "服務名稱/代號" at bounding box center [136, 146] width 70 height 12
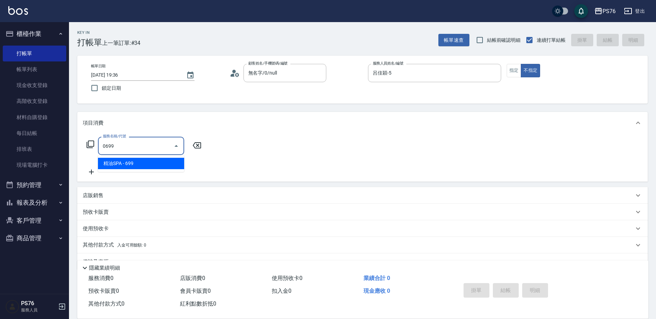
type input "精油SPA(0699)"
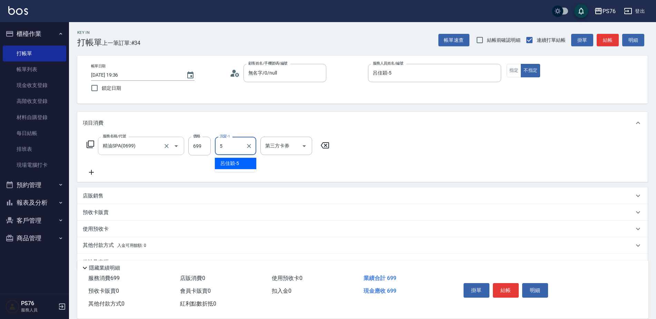
type input "呂佳穎-5"
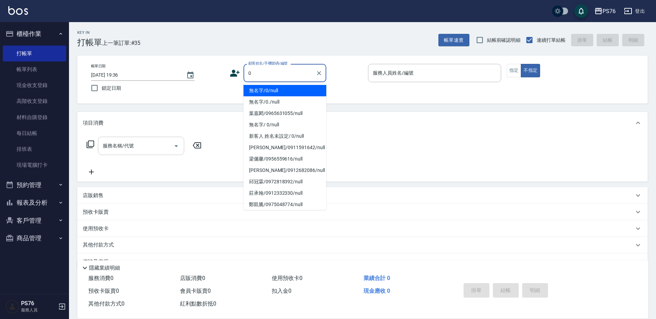
type input "無名字/0/null"
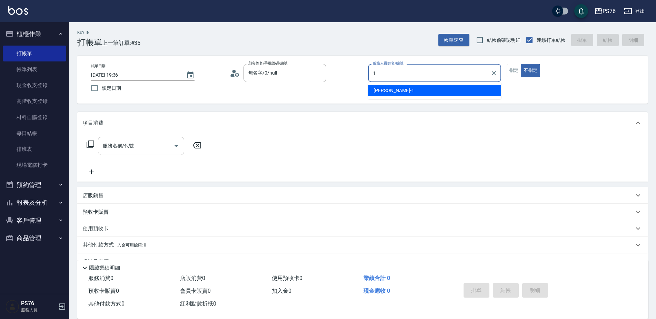
type input "[PERSON_NAME]-1"
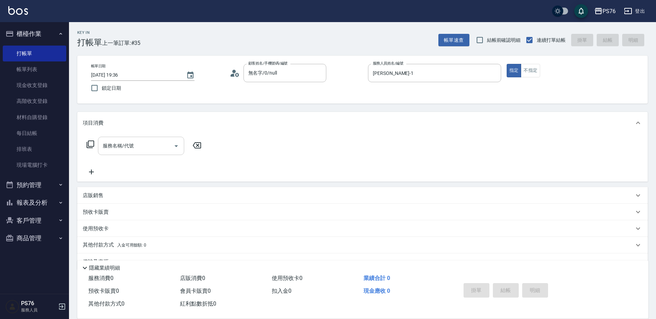
click at [135, 149] on input "服務名稱/代號" at bounding box center [136, 146] width 70 height 12
